Goal: Task Accomplishment & Management: Manage account settings

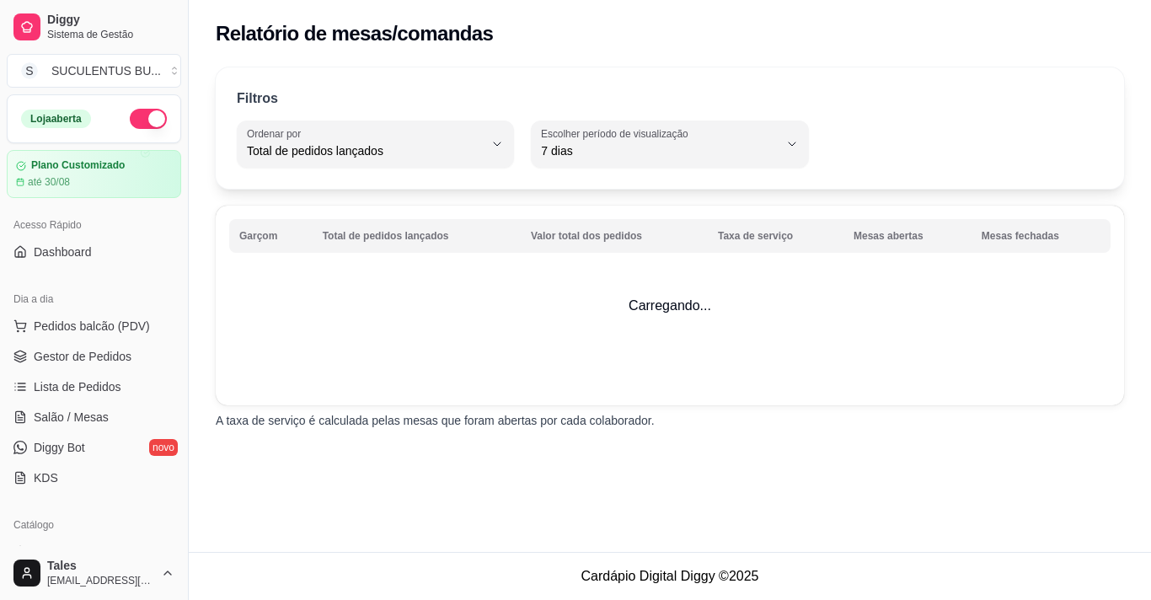
select select "TOTAL_OF_ORDERS"
select select "7"
click at [80, 418] on span "Salão / Mesas" at bounding box center [71, 417] width 75 height 17
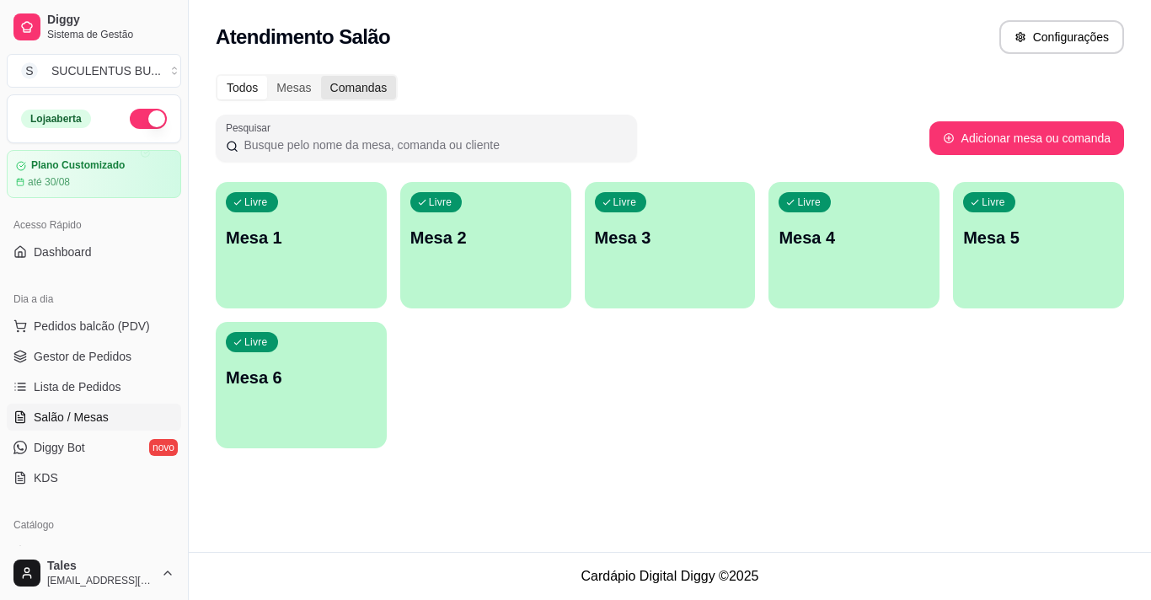
click at [361, 87] on div "Comandas" at bounding box center [359, 88] width 76 height 24
click at [321, 76] on input "Comandas" at bounding box center [321, 76] width 0 height 0
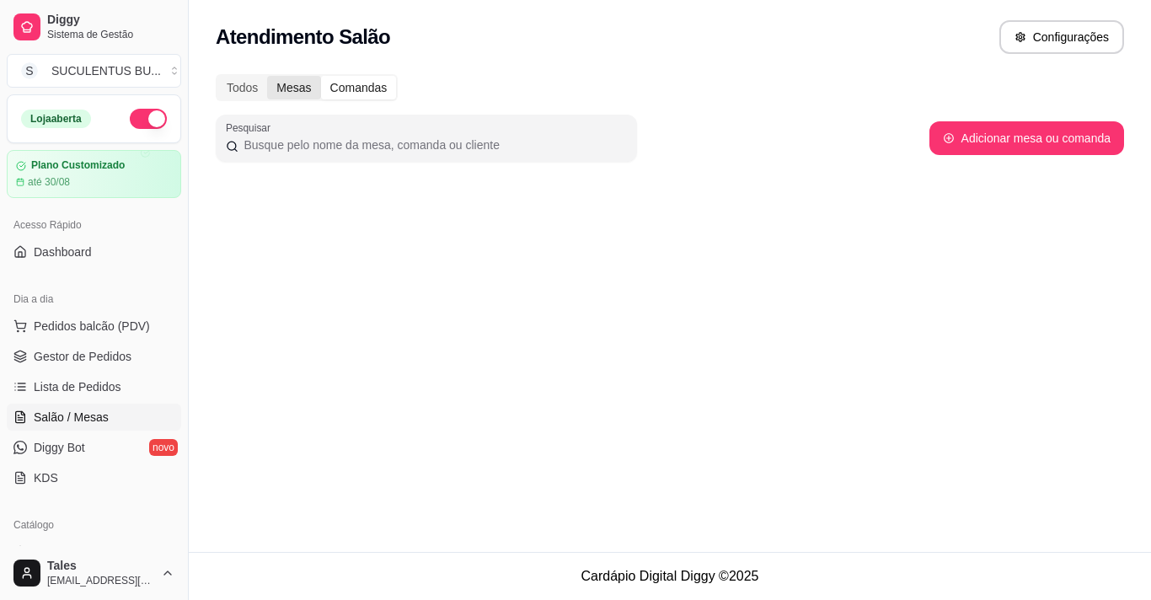
click at [295, 90] on div "Mesas" at bounding box center [293, 88] width 53 height 24
click at [267, 76] on input "Mesas" at bounding box center [267, 76] width 0 height 0
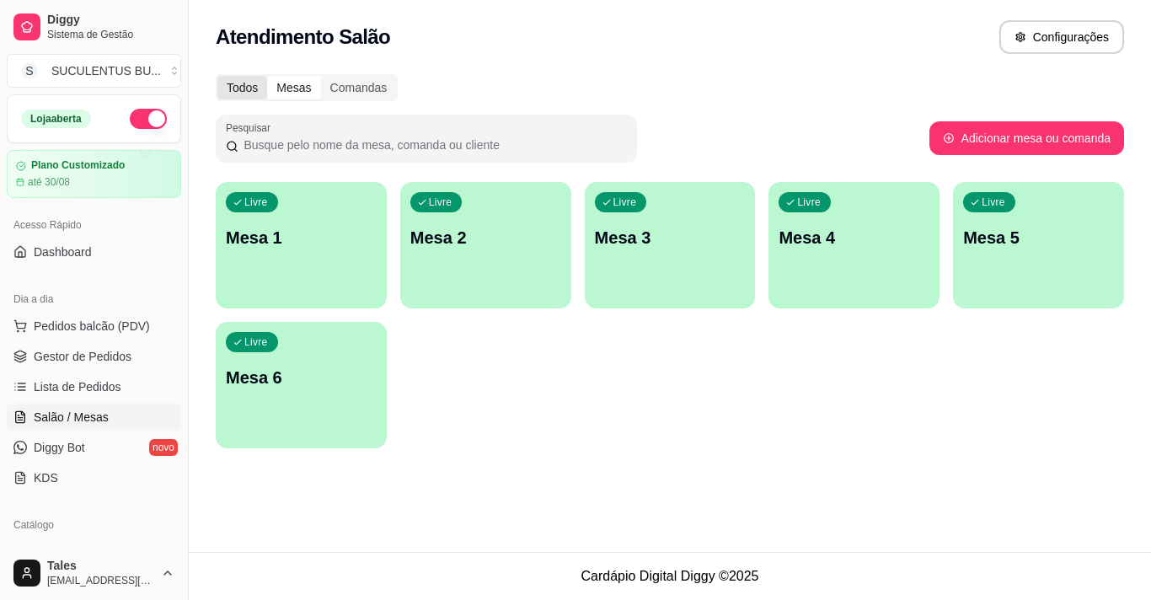
click at [251, 83] on div "Todos" at bounding box center [242, 88] width 50 height 24
click at [217, 76] on input "Todos" at bounding box center [217, 76] width 0 height 0
click at [329, 264] on div "Livre Mesa 1" at bounding box center [301, 235] width 166 height 103
click at [1083, 40] on button "Configurações" at bounding box center [1061, 37] width 125 height 34
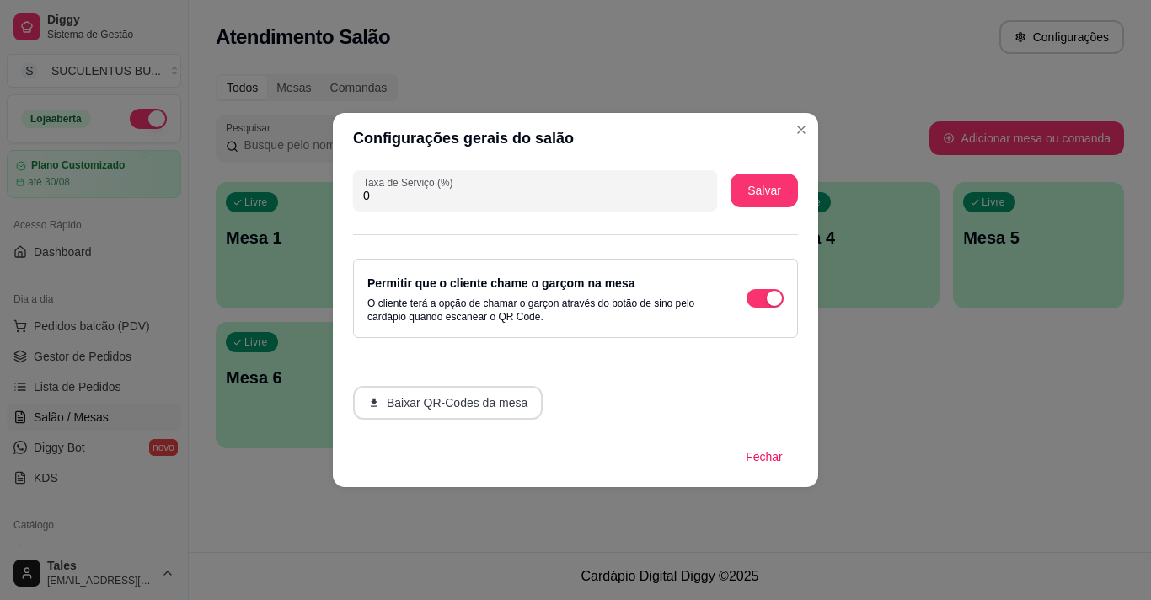
click at [502, 407] on button "Baixar QR-Codes da mesa" at bounding box center [448, 403] width 190 height 34
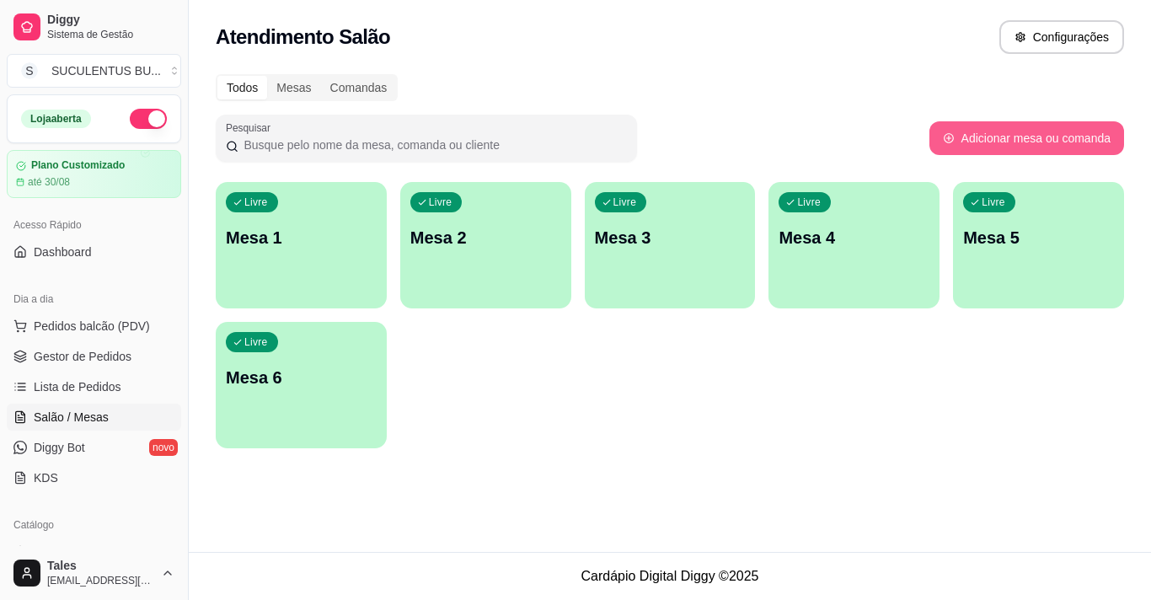
click at [1036, 130] on button "Adicionar mesa ou comanda" at bounding box center [1026, 138] width 195 height 34
select select "TABLE"
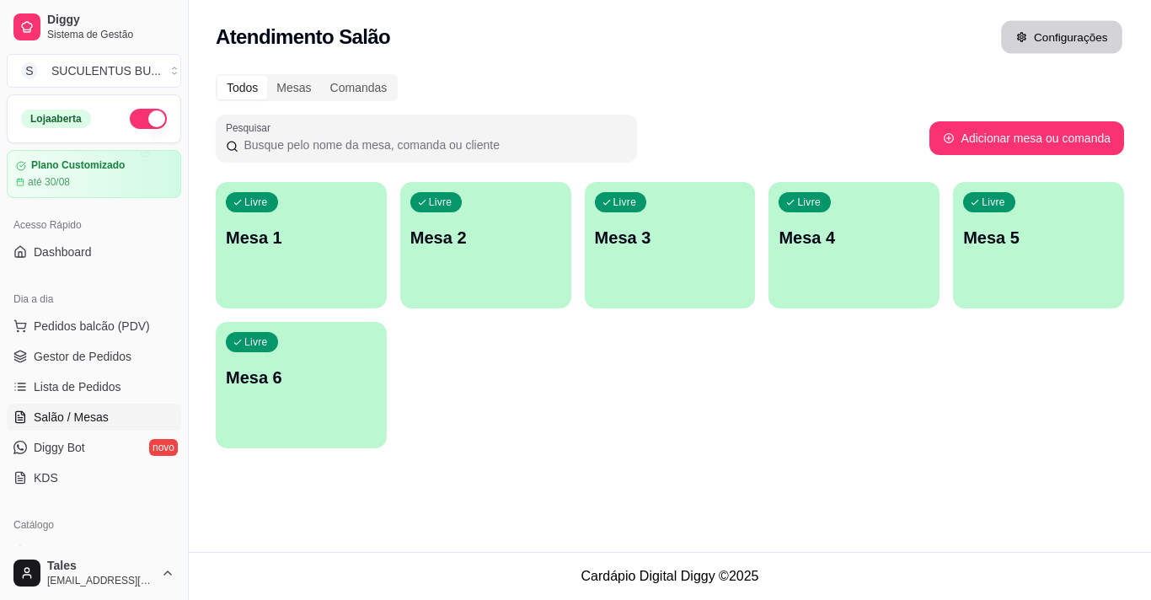
click at [1093, 44] on button "Configurações" at bounding box center [1061, 37] width 121 height 33
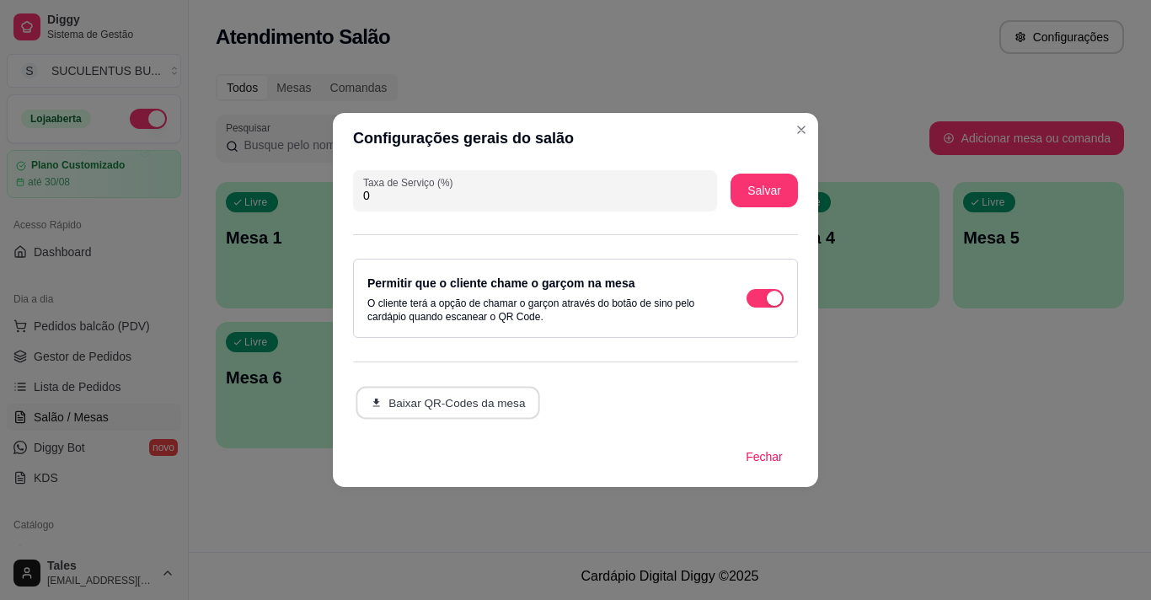
click at [494, 412] on button "Baixar QR-Codes da mesa" at bounding box center [448, 403] width 184 height 33
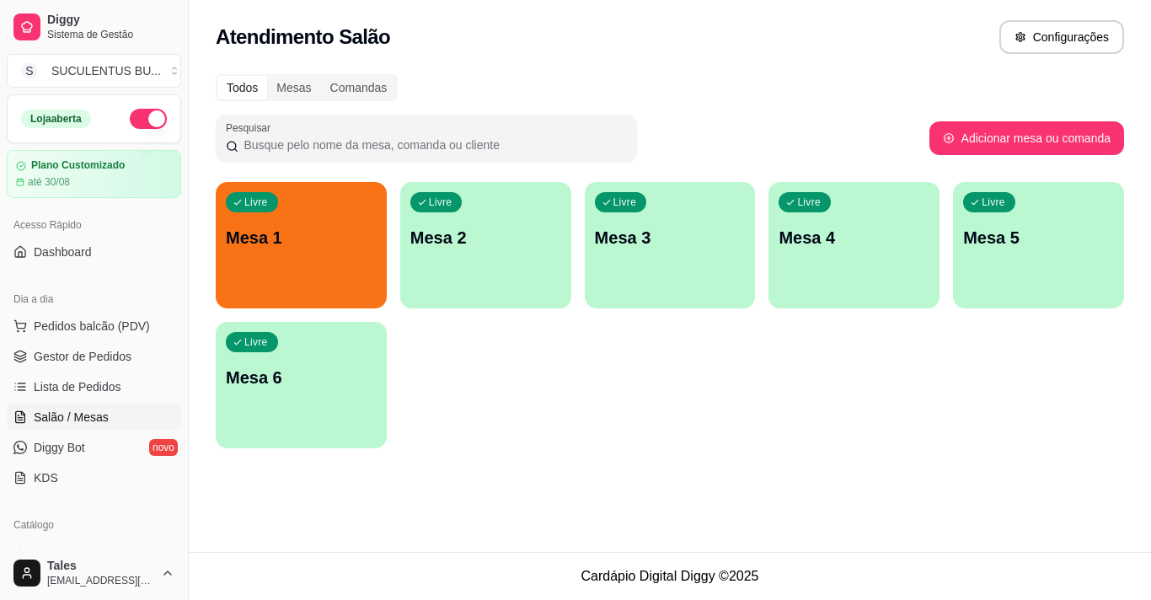
click at [328, 289] on div "button" at bounding box center [301, 298] width 171 height 20
